Goal: Transaction & Acquisition: Purchase product/service

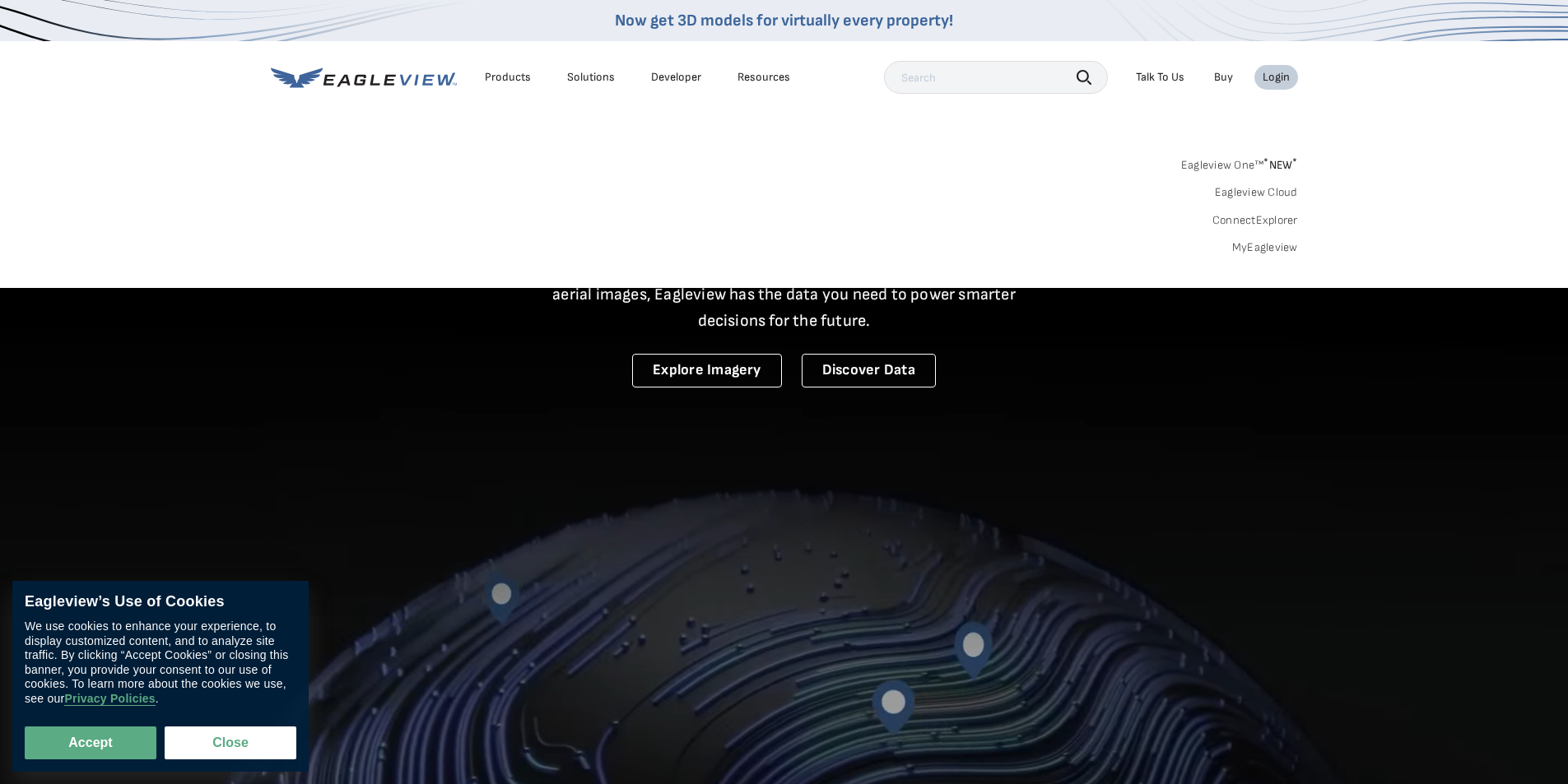
click at [1276, 246] on link "MyEagleview" at bounding box center [1265, 248] width 66 height 15
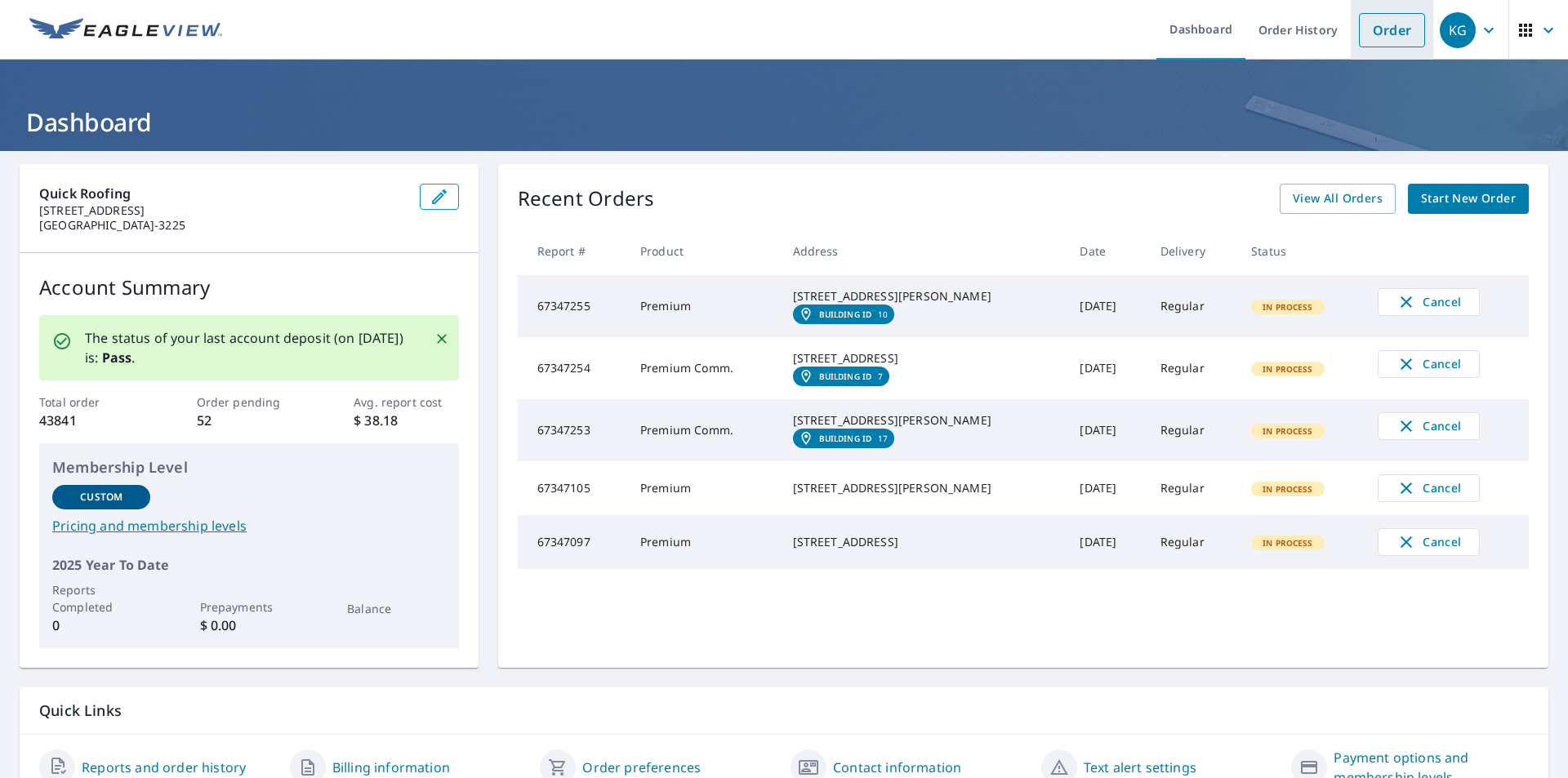
click at [1373, 33] on link "Order" at bounding box center [1392, 29] width 66 height 34
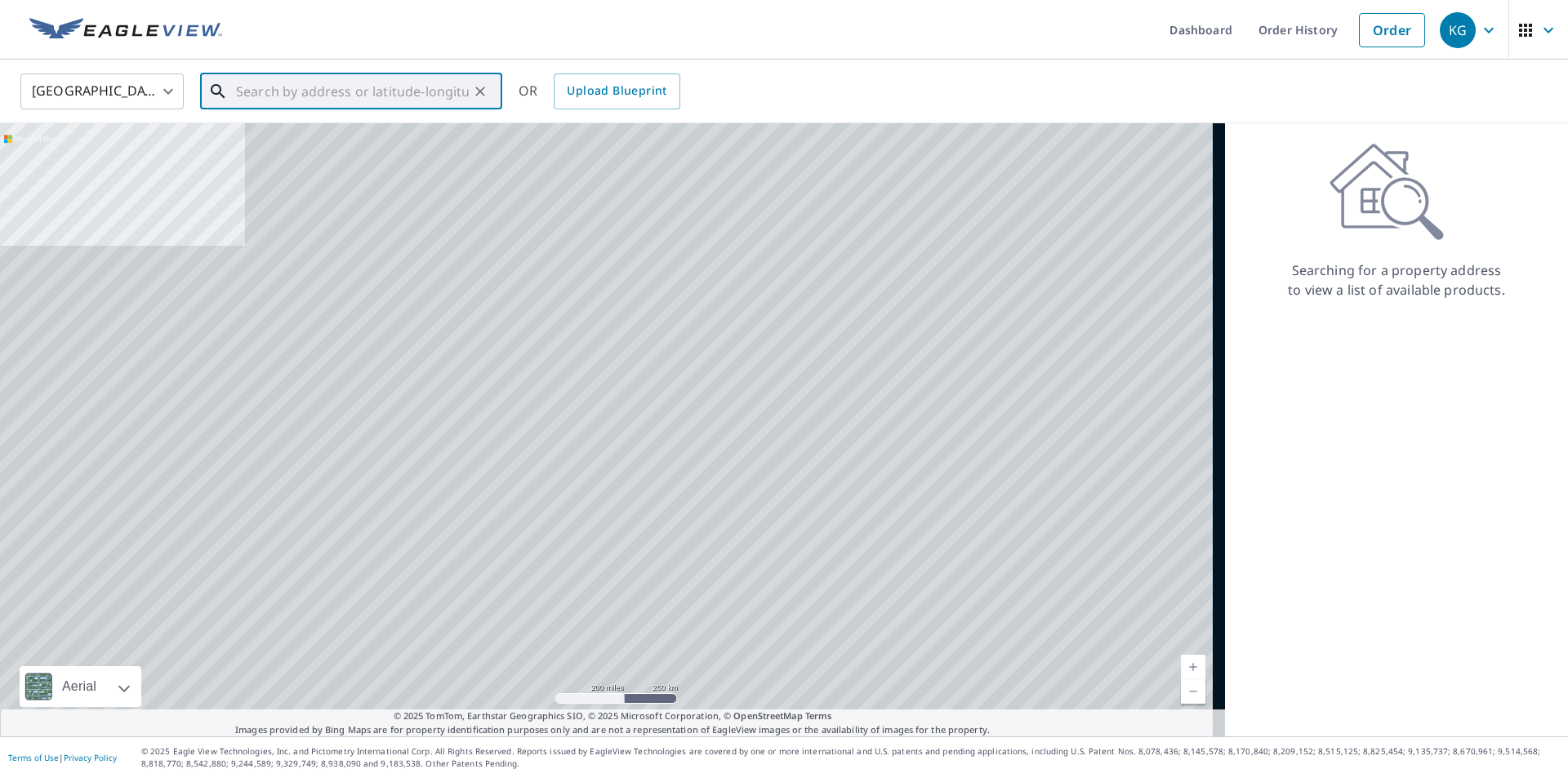
click at [303, 93] on input "text" at bounding box center [352, 92] width 232 height 46
paste input "[STREET_ADDRESS][PERSON_NAME]"
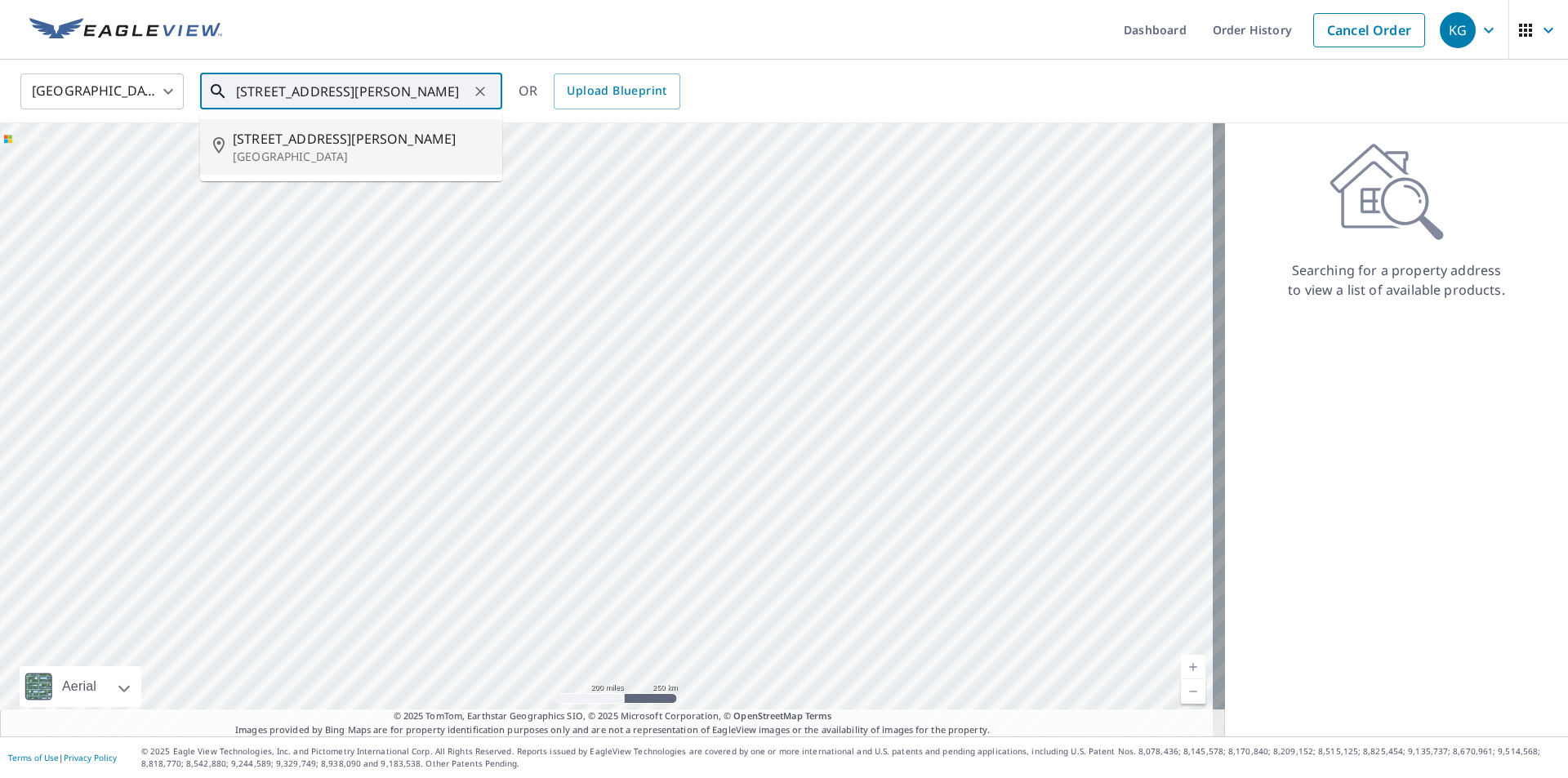
click at [304, 143] on span "[STREET_ADDRESS][PERSON_NAME]" at bounding box center [360, 138] width 256 height 19
type input "[STREET_ADDRESS][PERSON_NAME]"
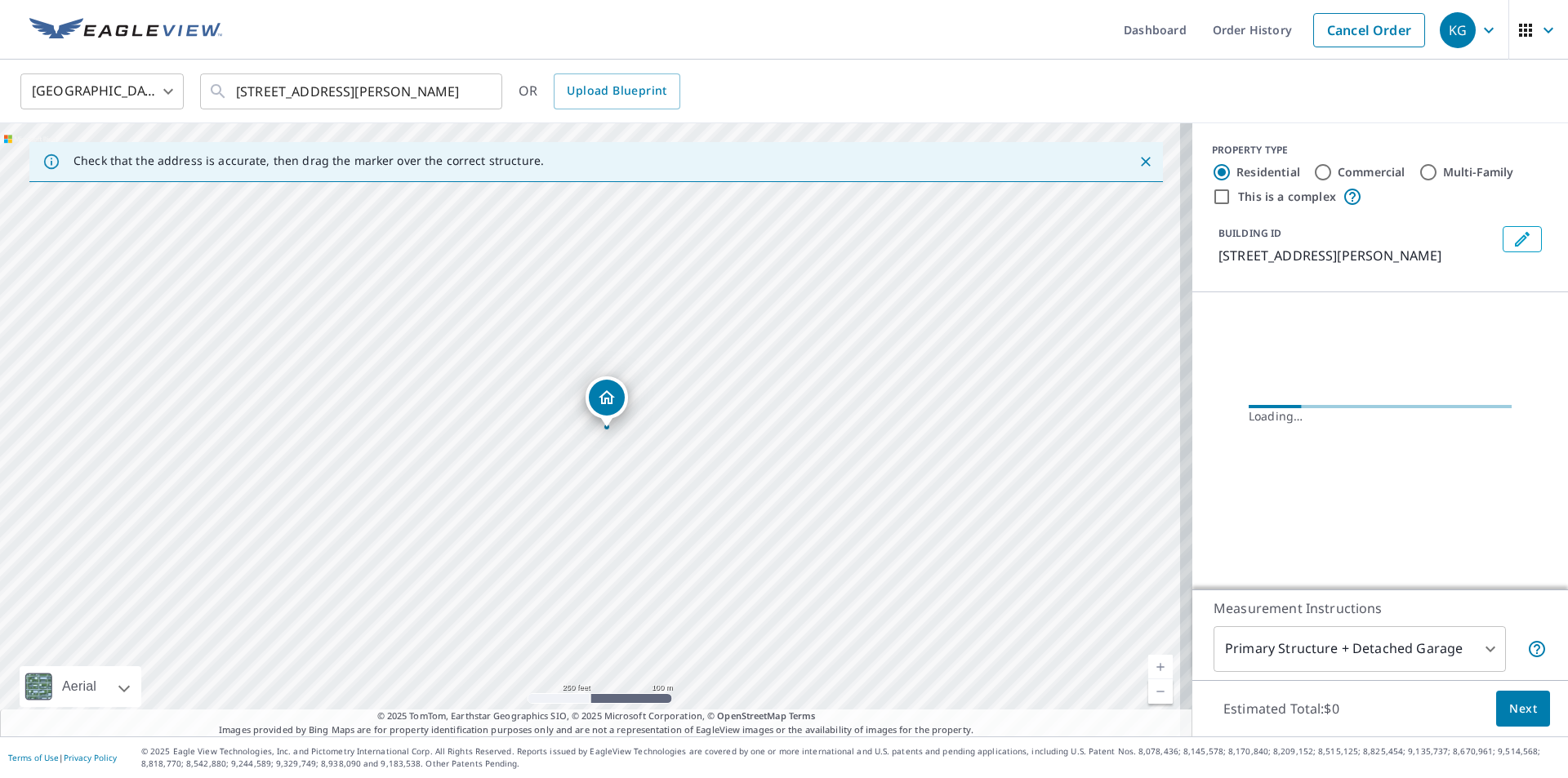
click at [1509, 699] on span "Next" at bounding box center [1523, 709] width 28 height 20
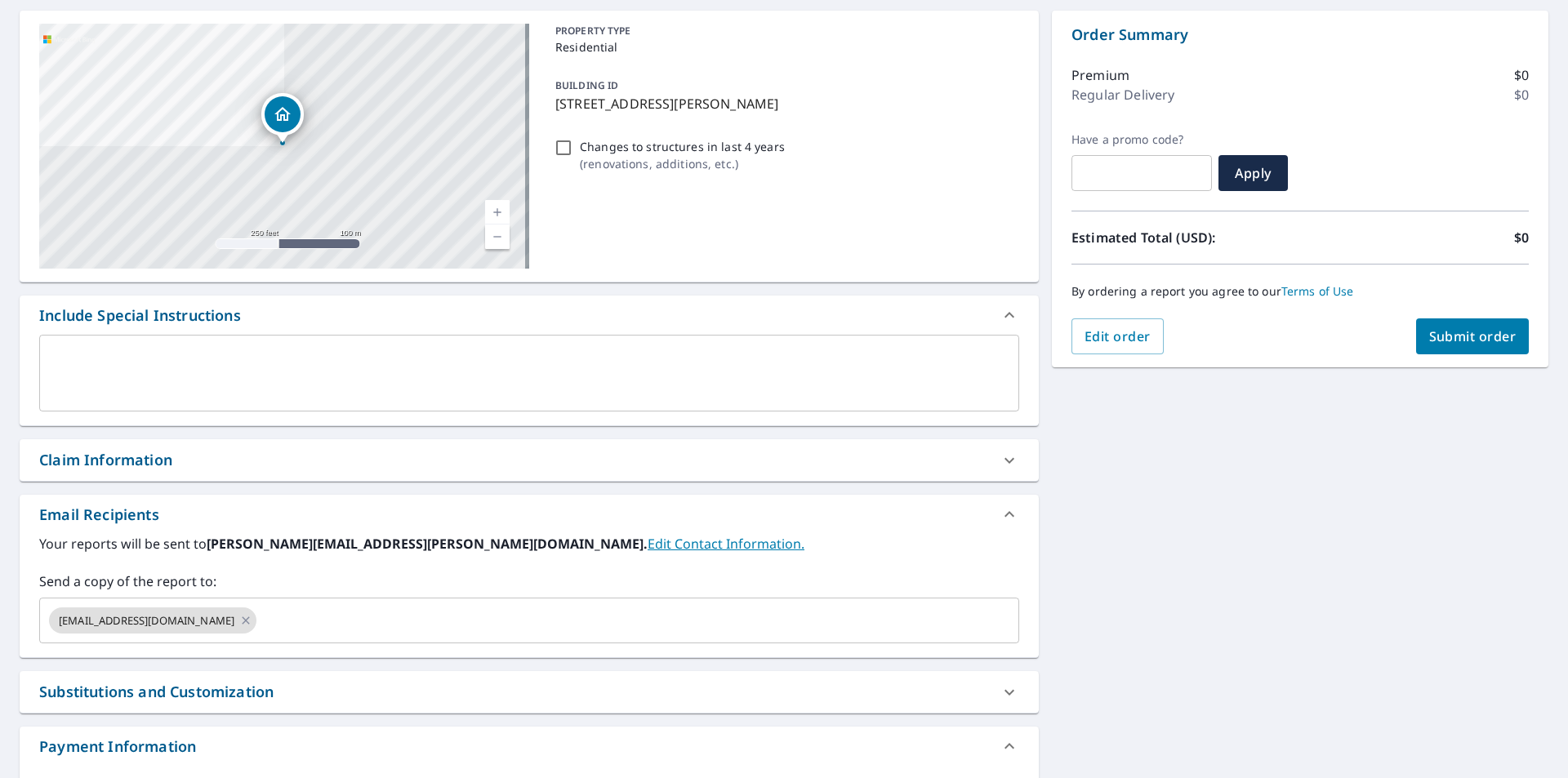
scroll to position [242, 0]
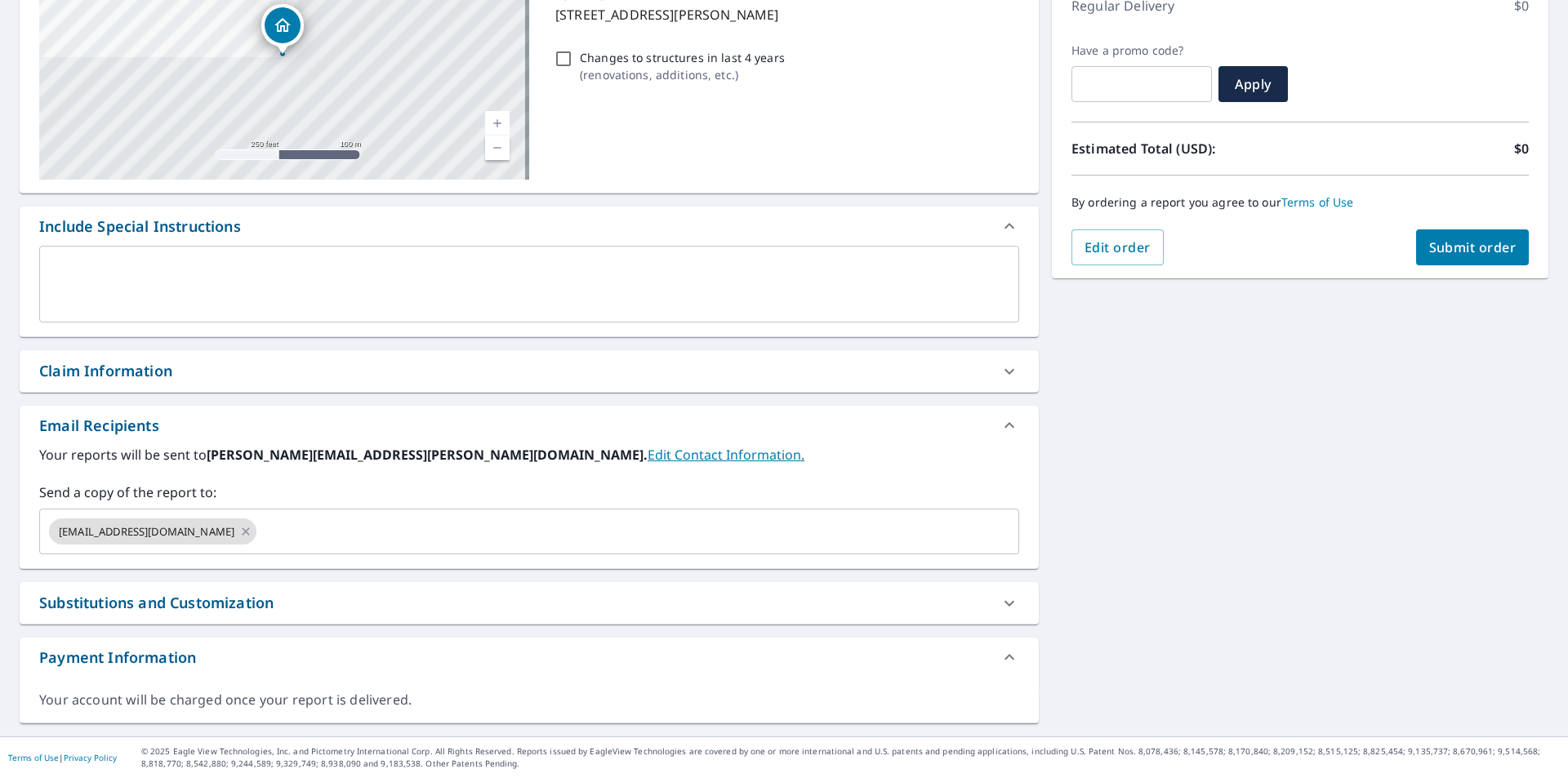
click at [196, 372] on div "Claim Information" at bounding box center [514, 371] width 951 height 22
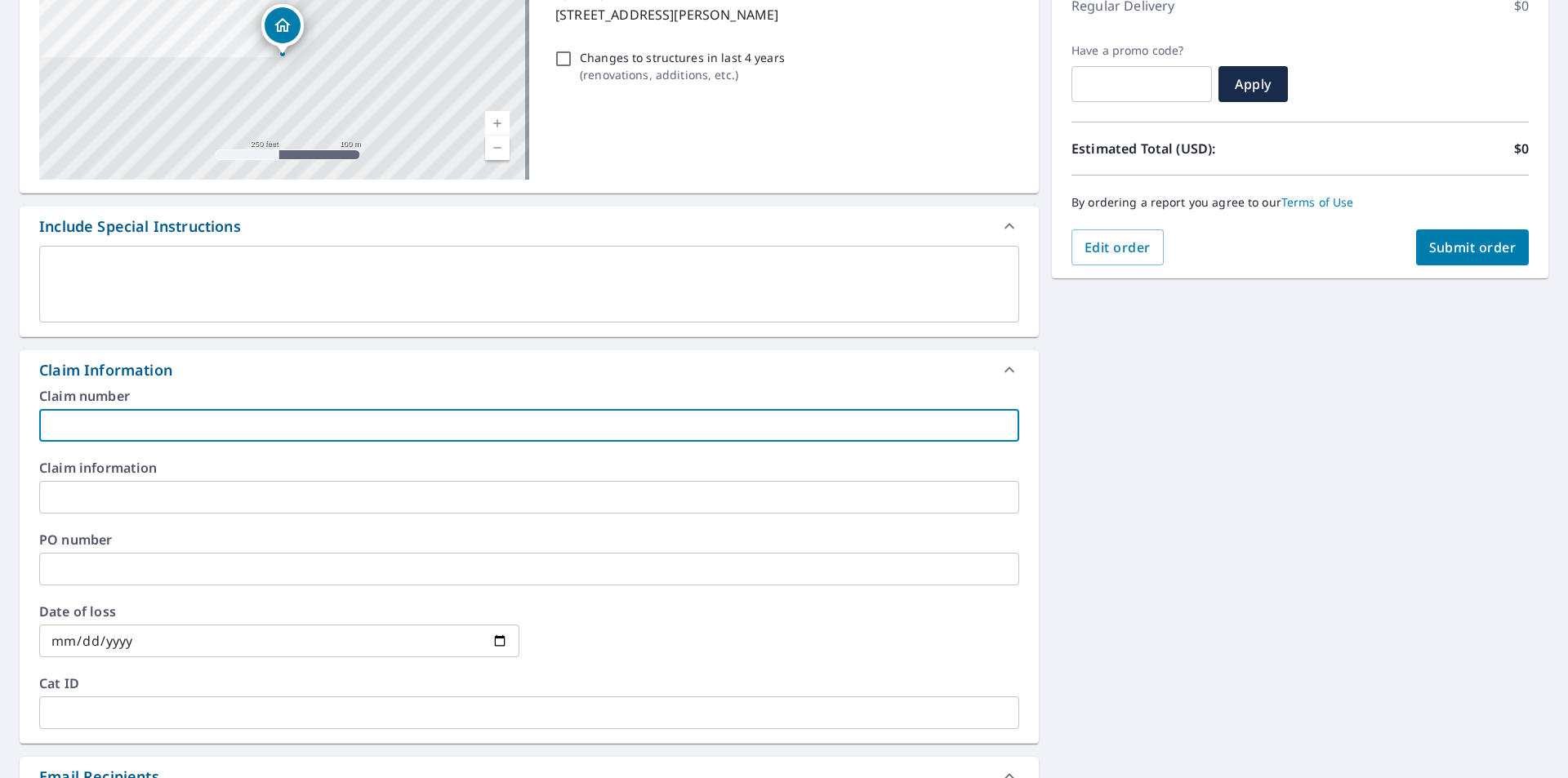
click at [99, 409] on input "text" at bounding box center [529, 425] width 980 height 33
type input "[PERSON_NAME] - [PERSON_NAME]"
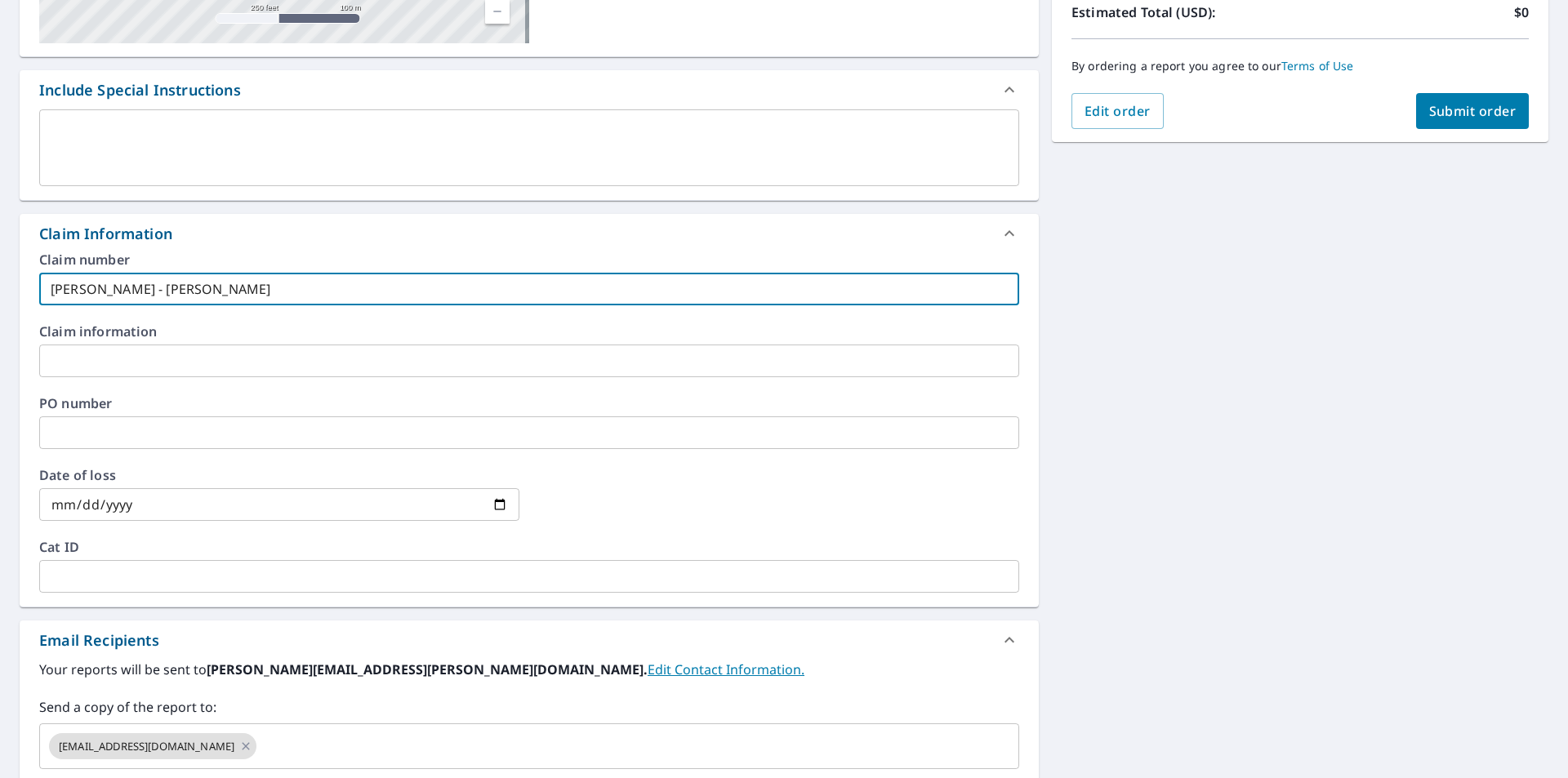
scroll to position [593, 0]
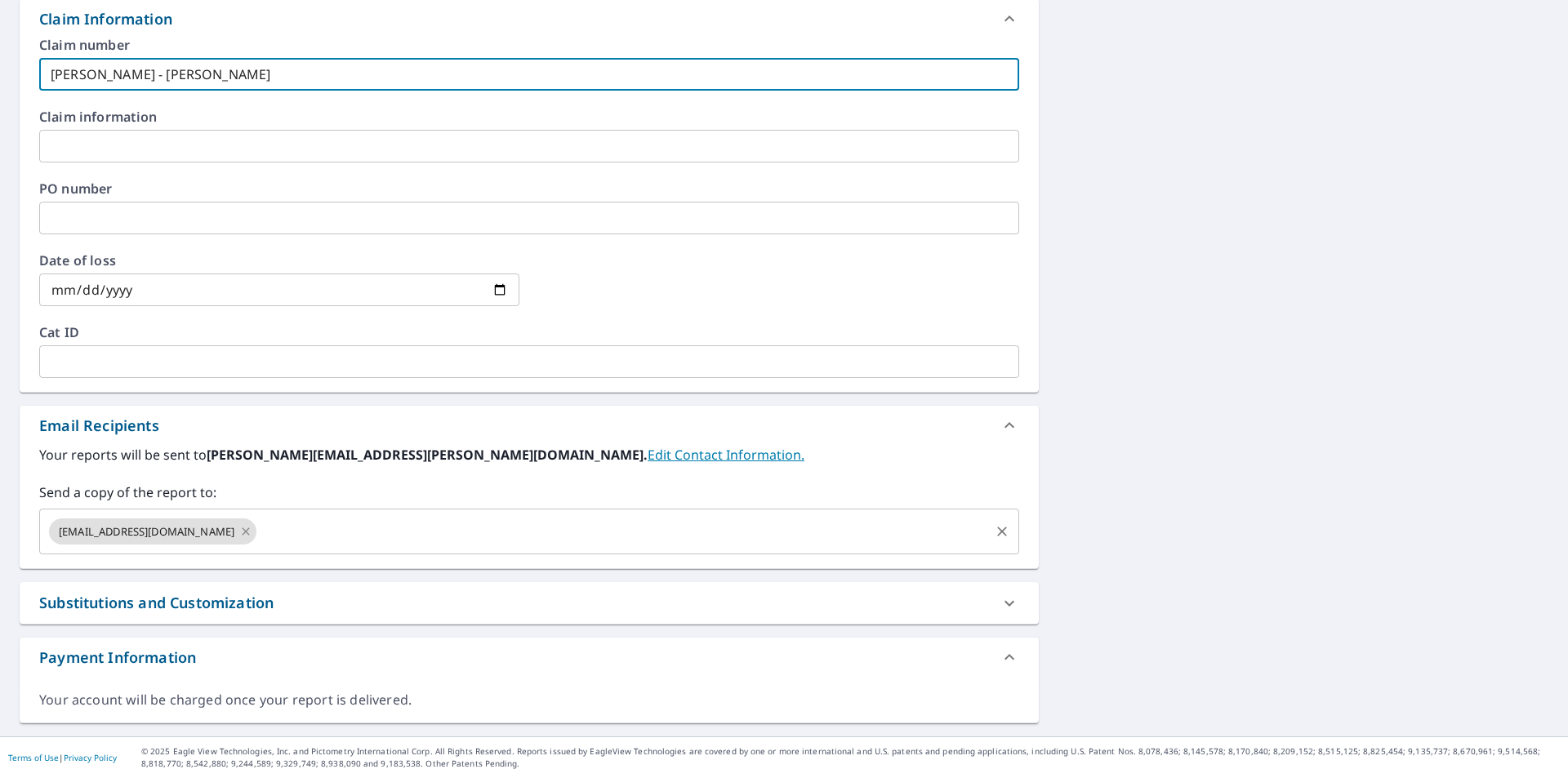
click at [239, 530] on icon at bounding box center [245, 532] width 13 height 18
click at [197, 530] on input "text" at bounding box center [517, 532] width 941 height 31
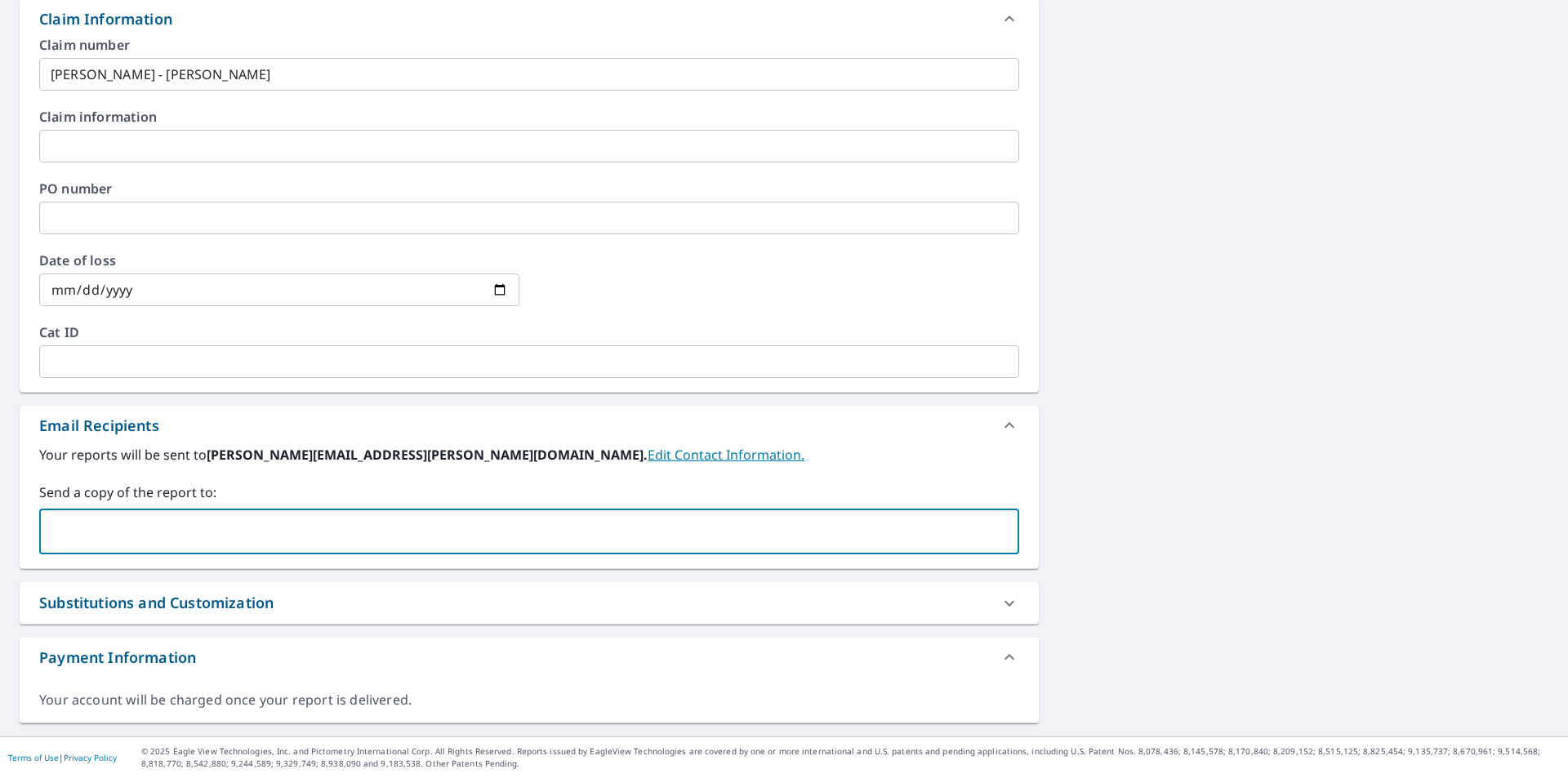
type input "a"
click at [174, 528] on input "a" at bounding box center [517, 532] width 941 height 31
type input "[EMAIL_ADDRESS][DOMAIN_NAME]"
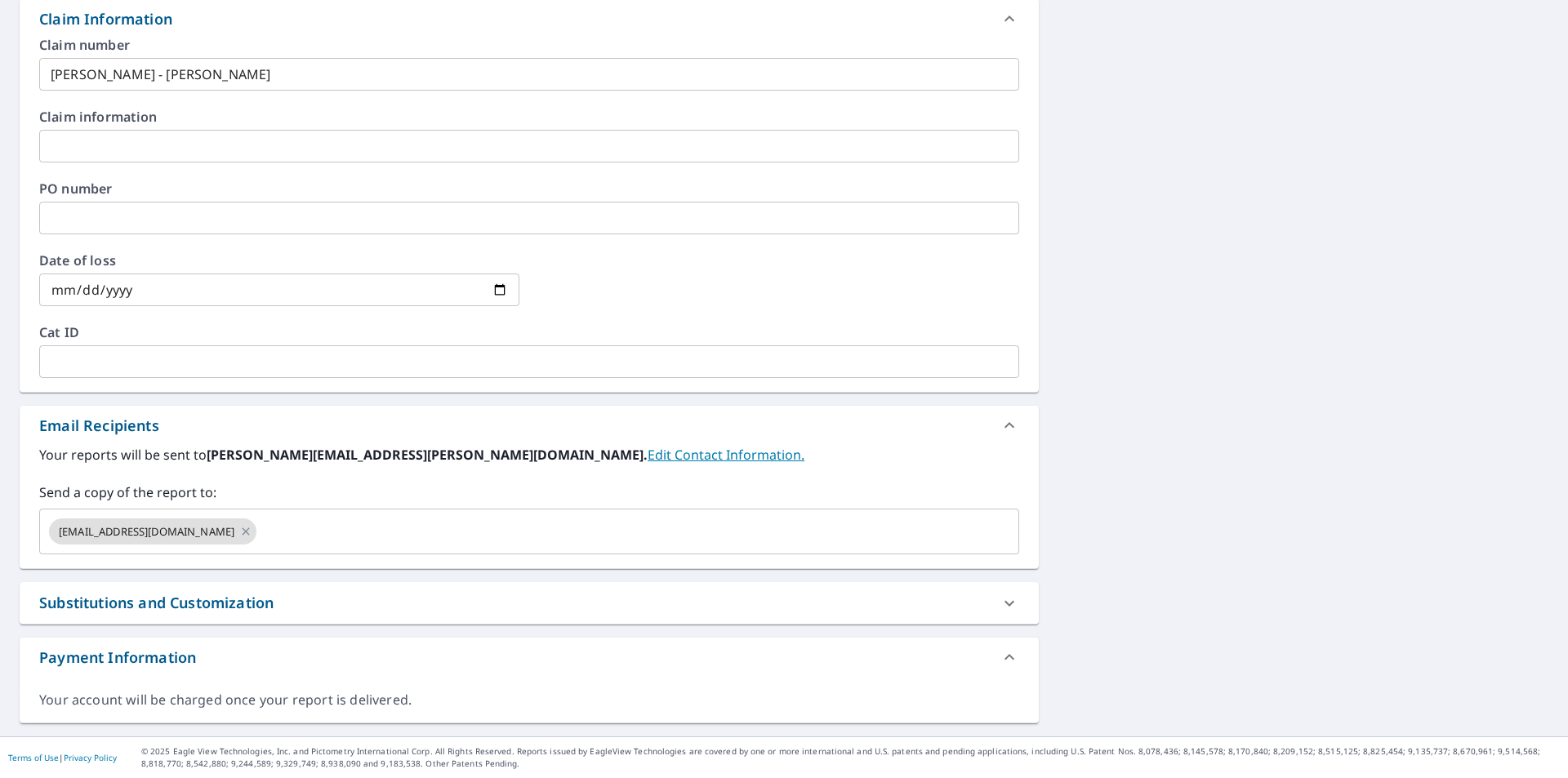
drag, startPoint x: 1463, startPoint y: 428, endPoint x: 1446, endPoint y: 414, distance: 22.0
click at [1464, 428] on div "[STREET_ADDRESS][PERSON_NAME] Aerial Road A standard road map Aerial A detailed…" at bounding box center [784, 147] width 1568 height 1179
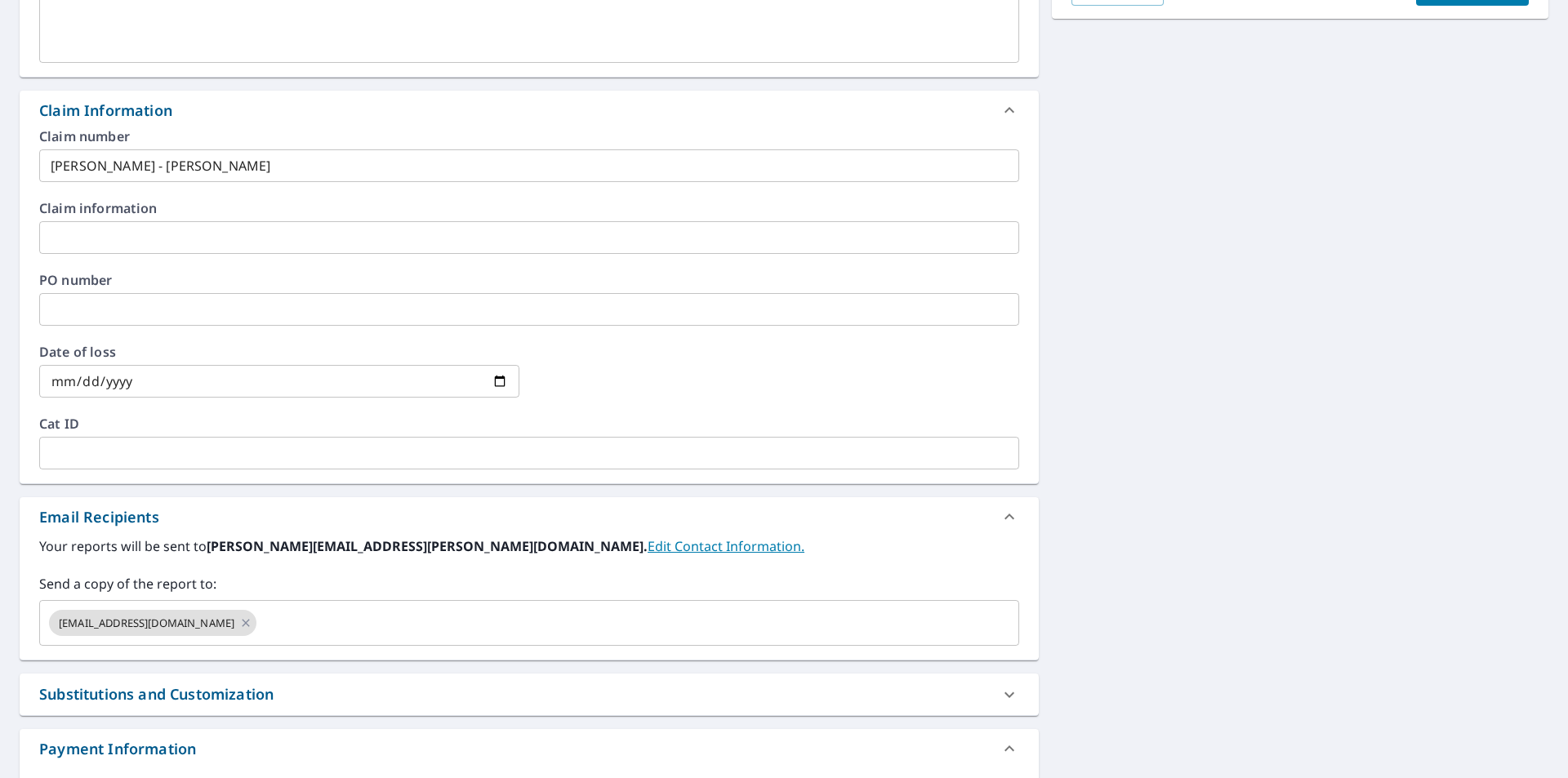
scroll to position [104, 0]
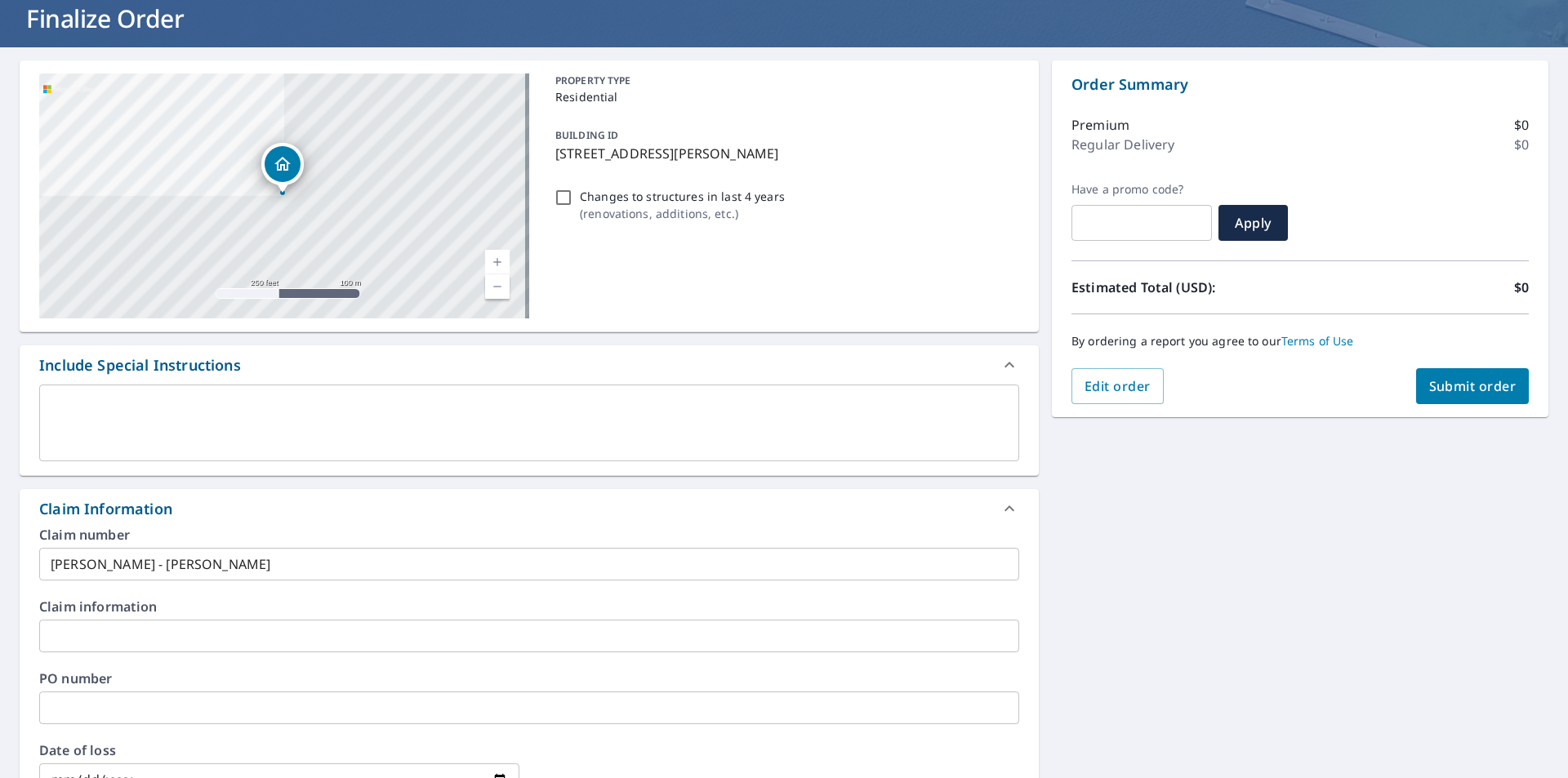
click at [1463, 379] on span "Submit order" at bounding box center [1472, 387] width 87 height 18
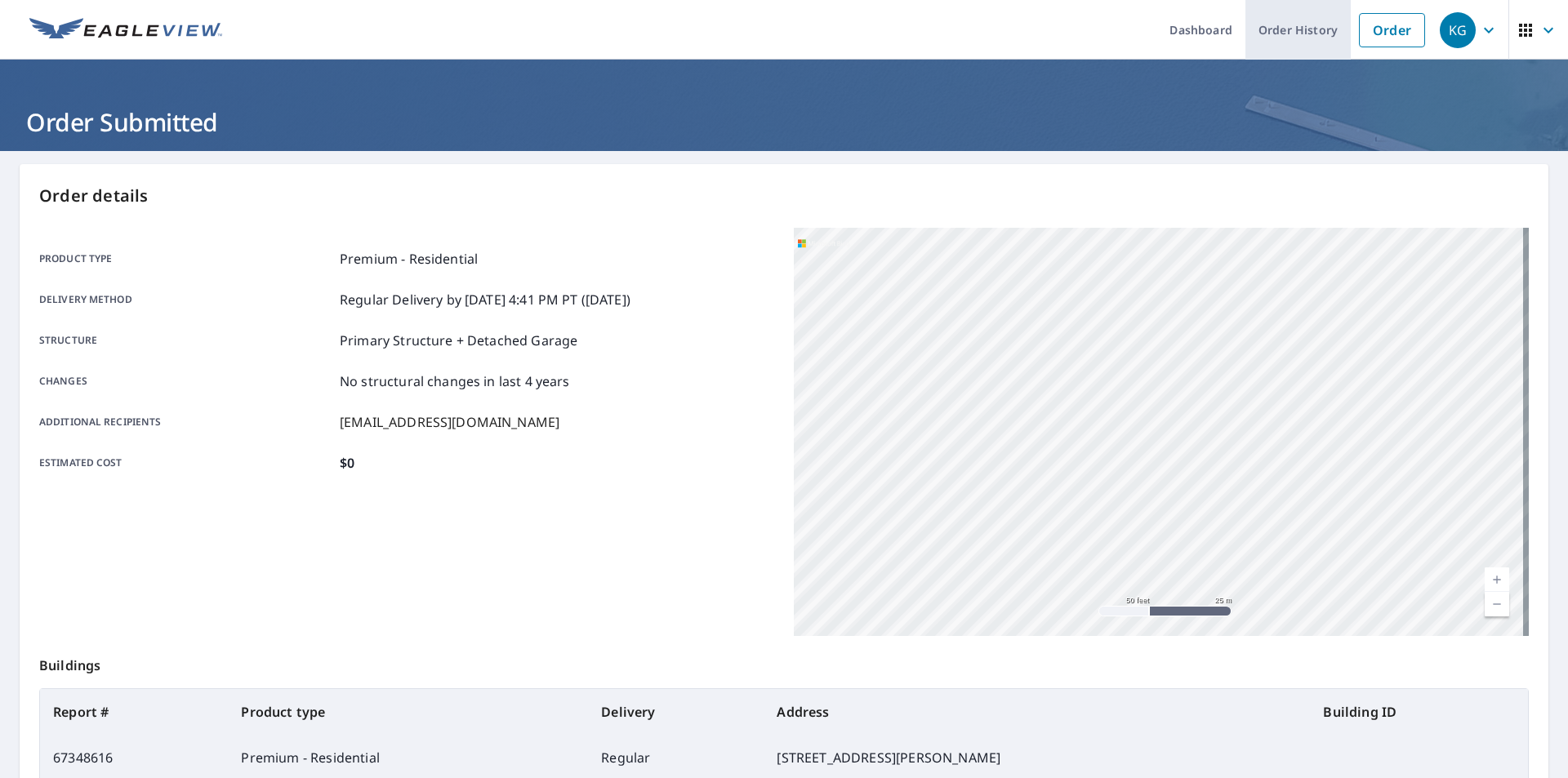
click at [1282, 27] on link "Order History" at bounding box center [1298, 29] width 106 height 60
